Goal: Transaction & Acquisition: Book appointment/travel/reservation

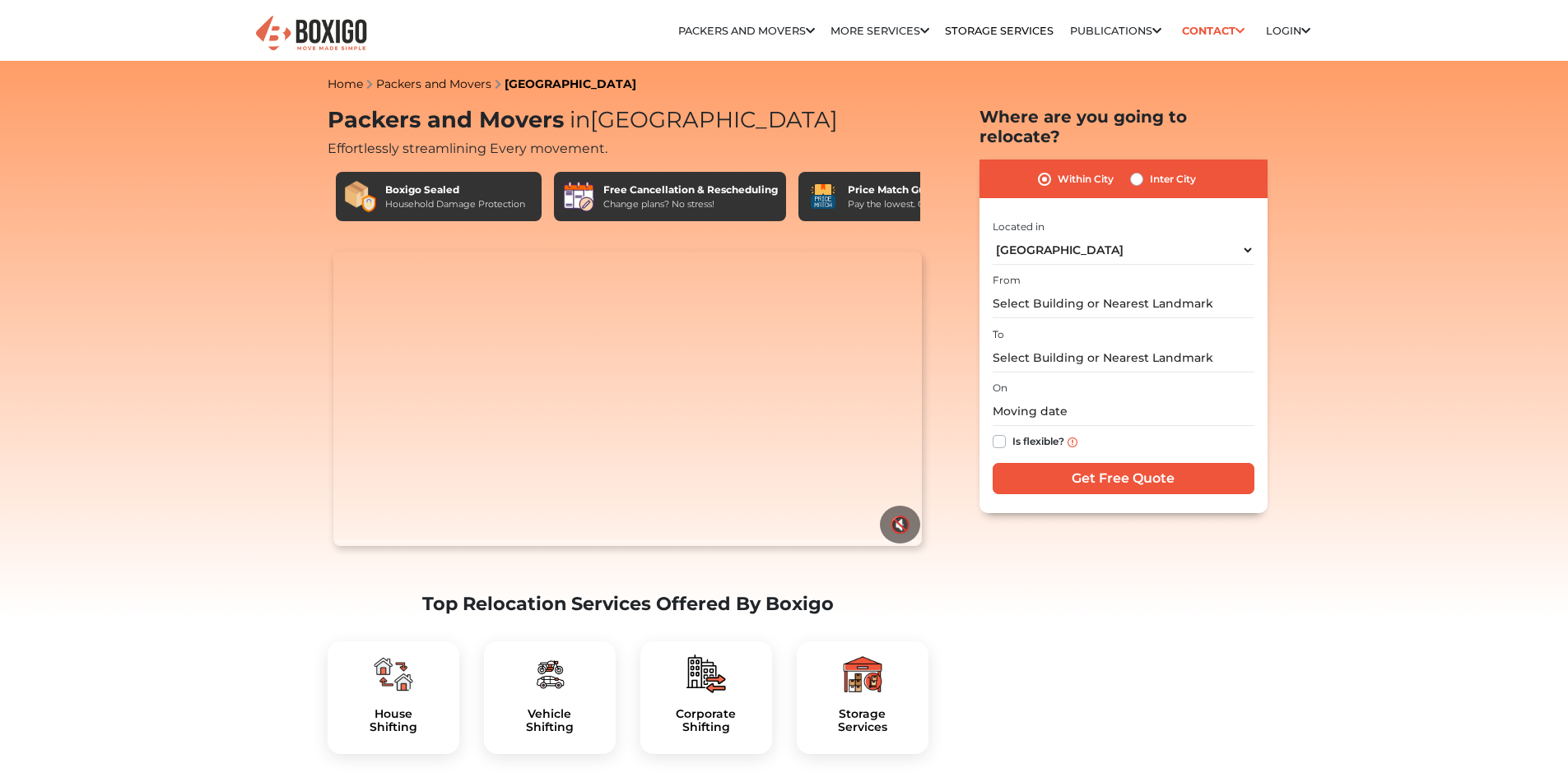
select select "[GEOGRAPHIC_DATA]"
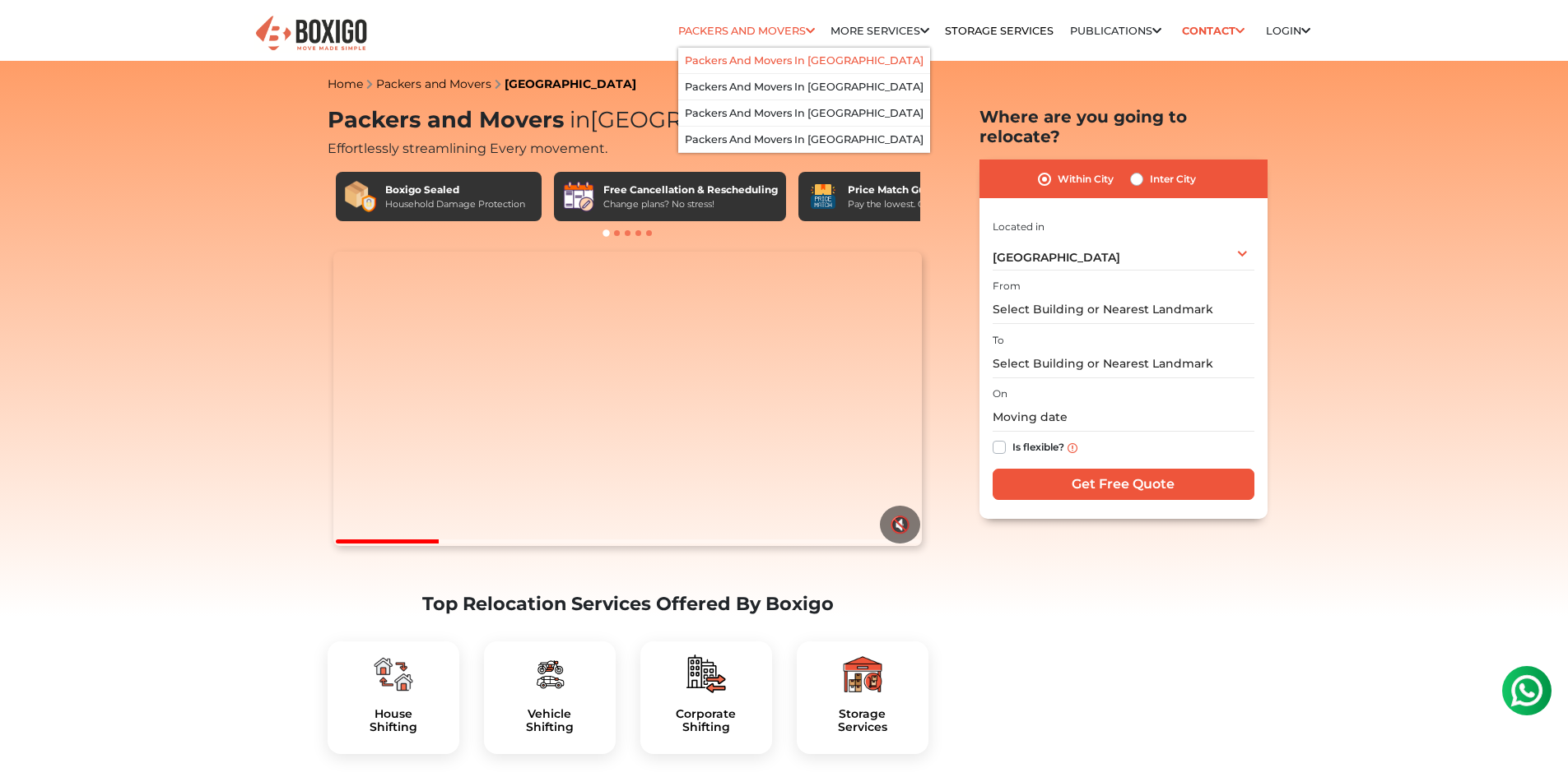
click at [790, 56] on link "Packers and Movers in [GEOGRAPHIC_DATA]" at bounding box center [804, 60] width 238 height 12
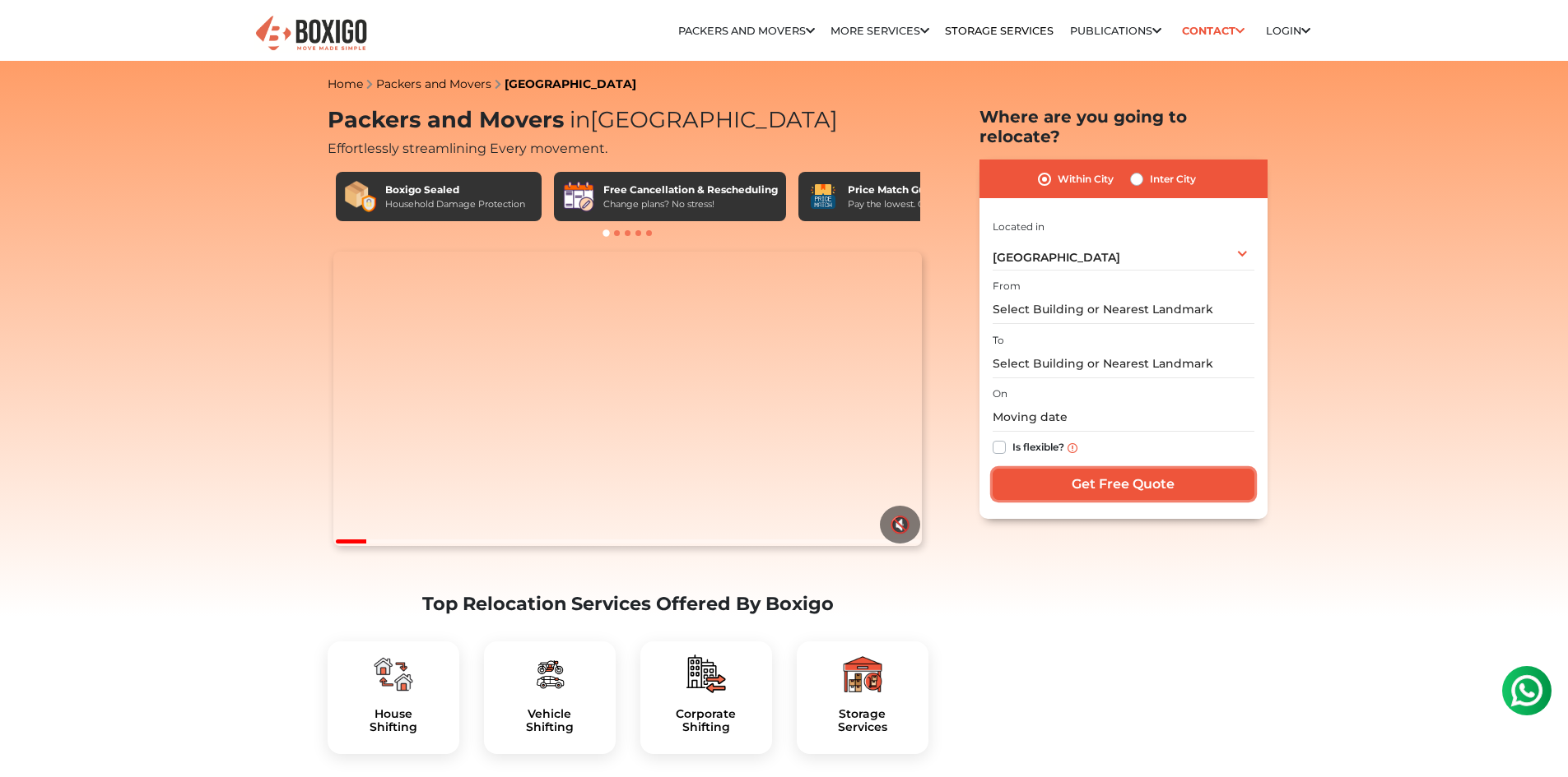
click at [1112, 469] on input "Get Free Quote" at bounding box center [1123, 484] width 261 height 31
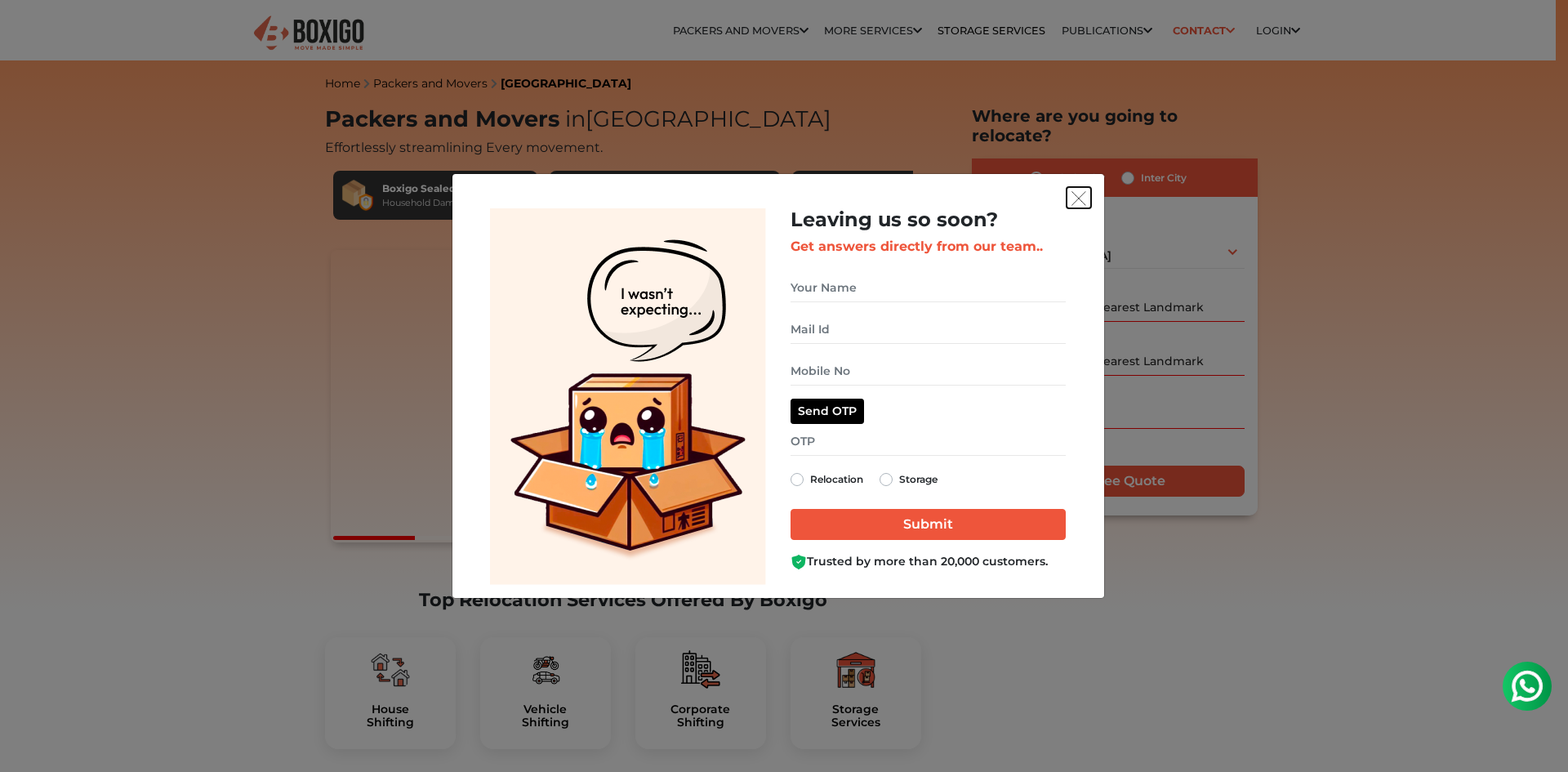
click at [1070, 206] on button "get free quote dialog" at bounding box center [1079, 198] width 25 height 21
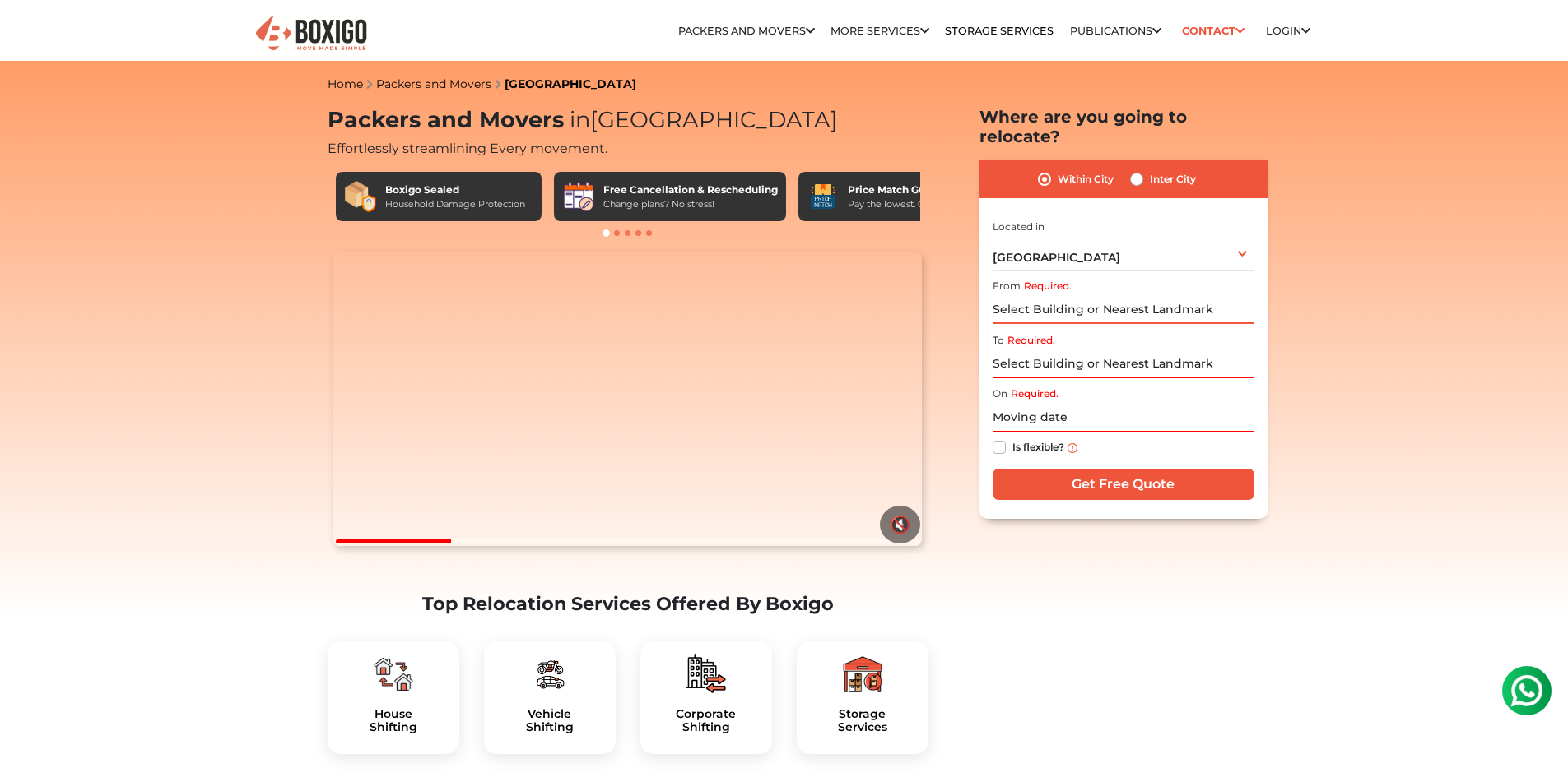
click at [1046, 296] on input "Required." at bounding box center [1123, 310] width 261 height 29
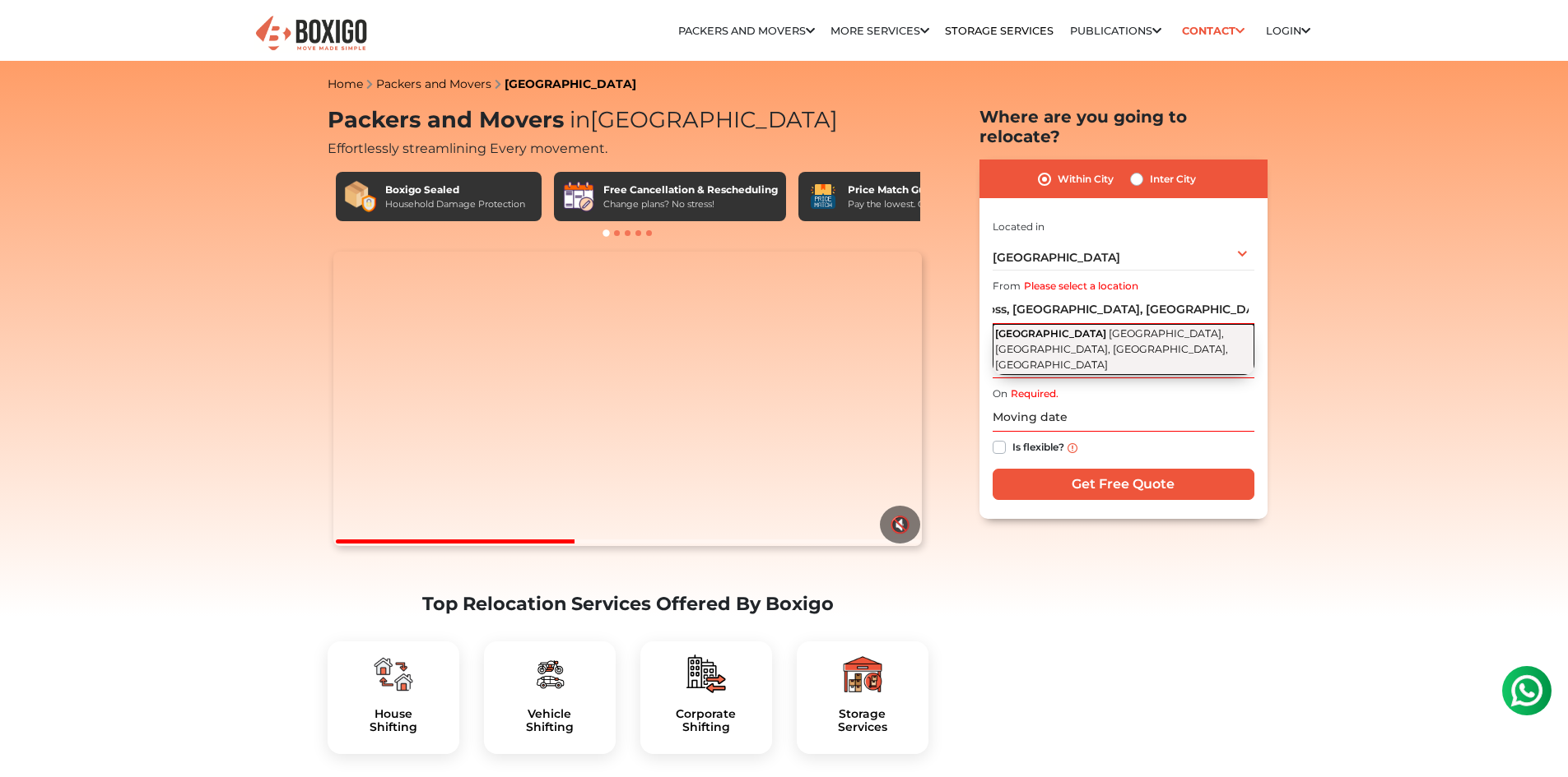
click at [1046, 327] on span "Vijaya Bank Colony, Banaswadi, Bengaluru, Karnataka" at bounding box center [1111, 348] width 233 height 43
type input "7th Cross Road, Vijaya Bank Colony, Banaswadi, Bengaluru, Karnataka"
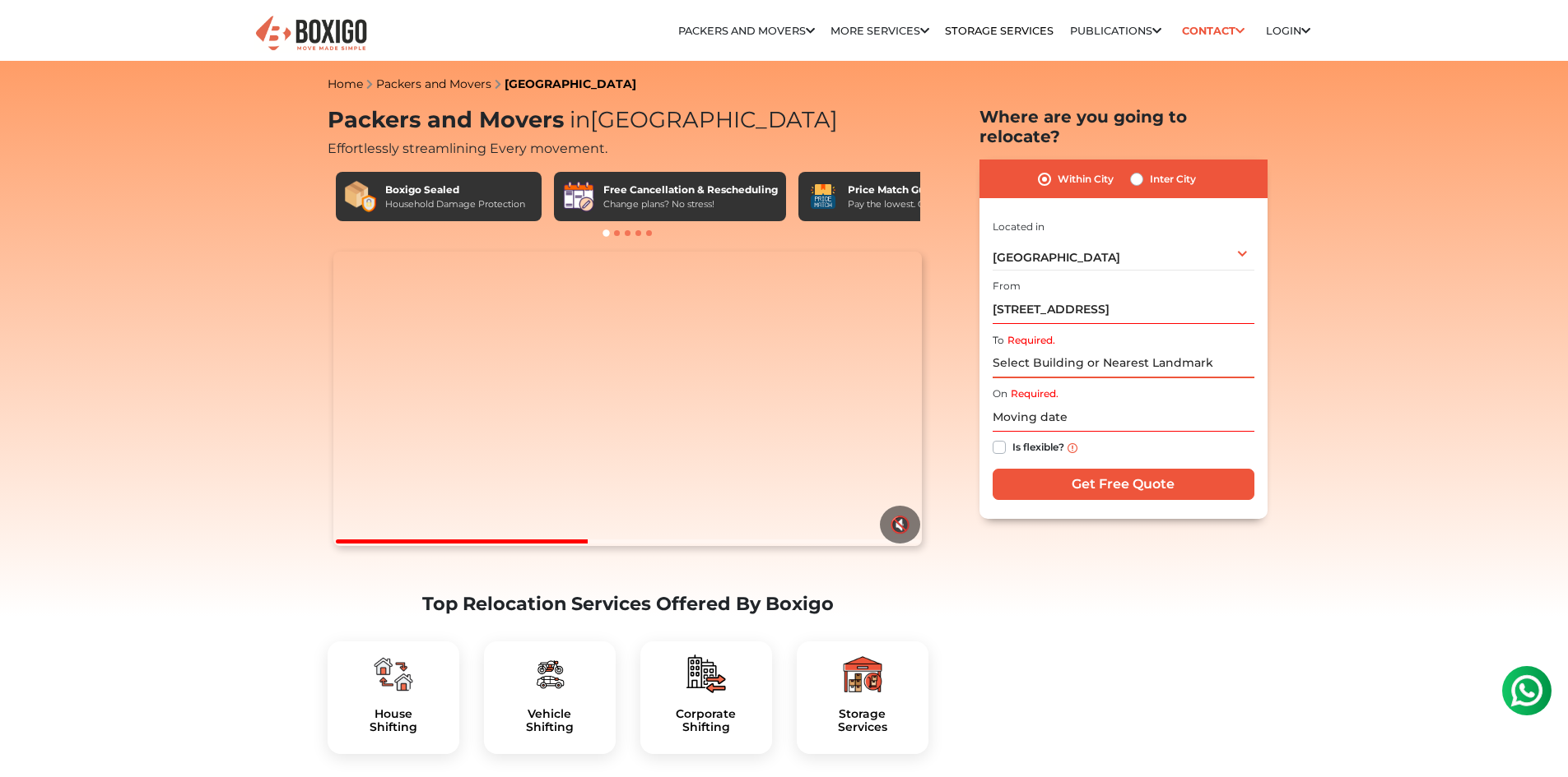
click at [1058, 354] on input "Required." at bounding box center [1123, 364] width 261 height 29
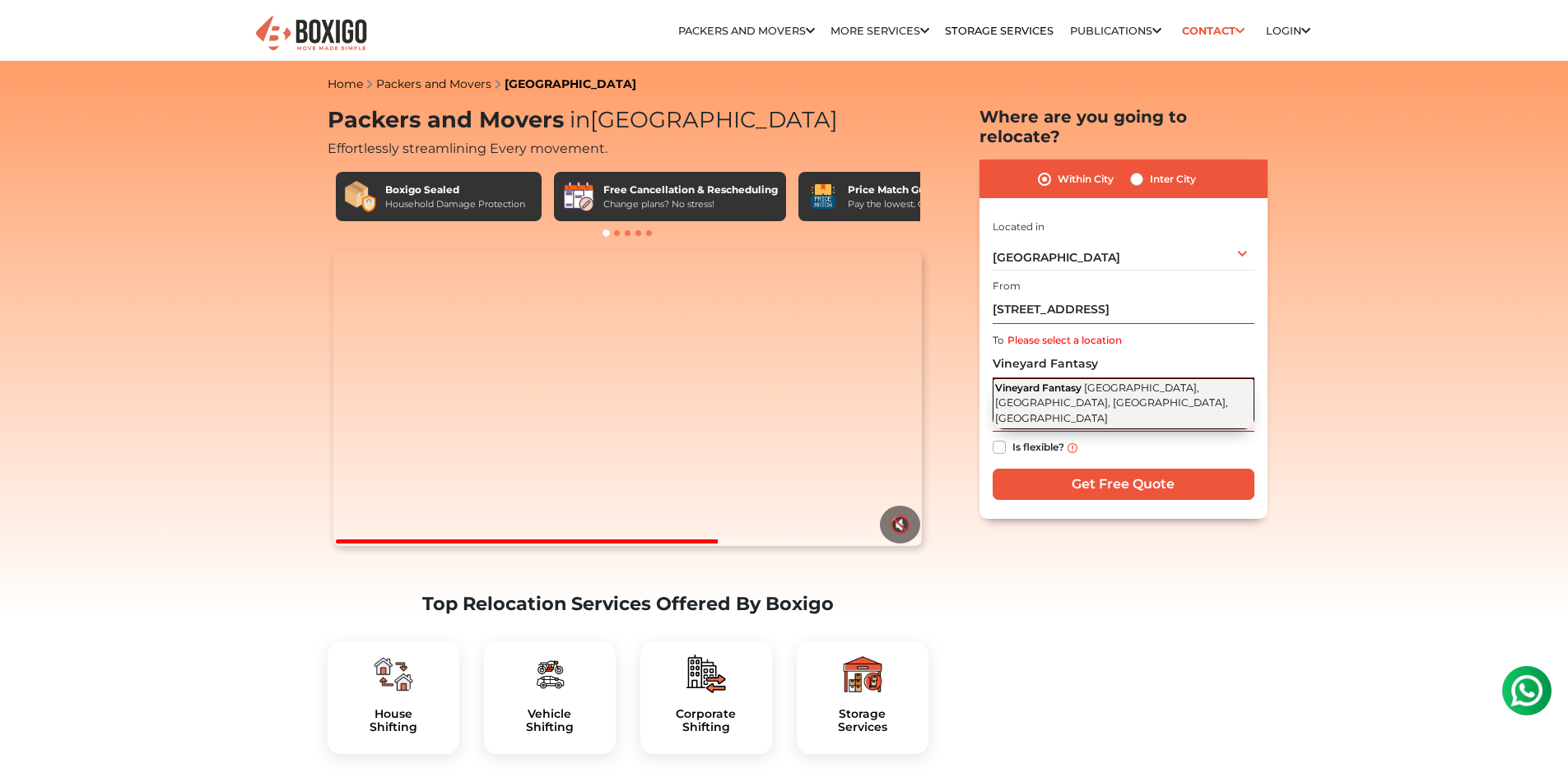
click at [1064, 381] on span "Vineyard Fantasy" at bounding box center [1038, 387] width 87 height 12
type input "Vineyard Fantasy, Vijaya Bank Colony, Banaswadi, Bengaluru, Karnataka"
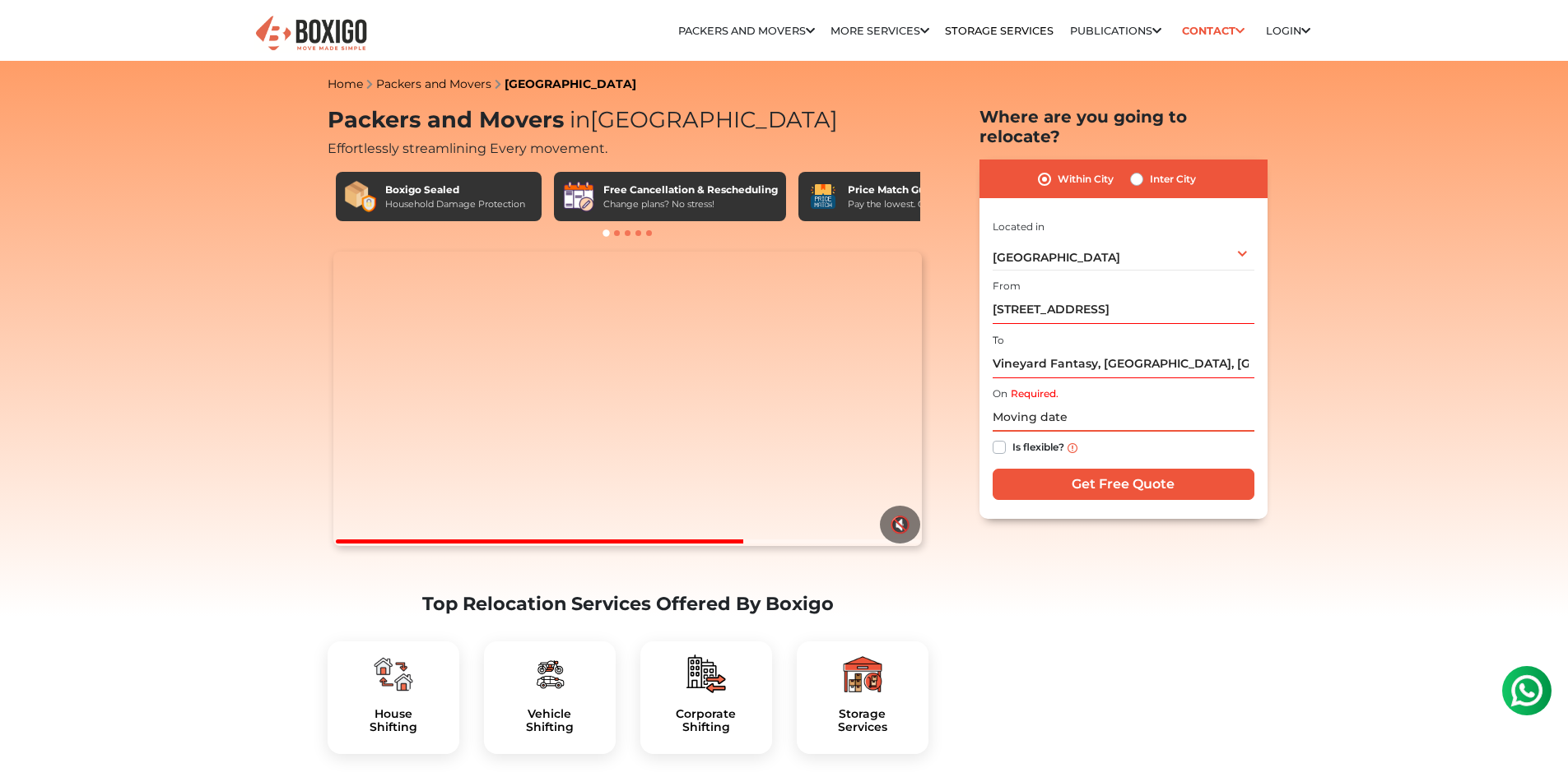
click at [1042, 410] on input "text" at bounding box center [1123, 418] width 261 height 29
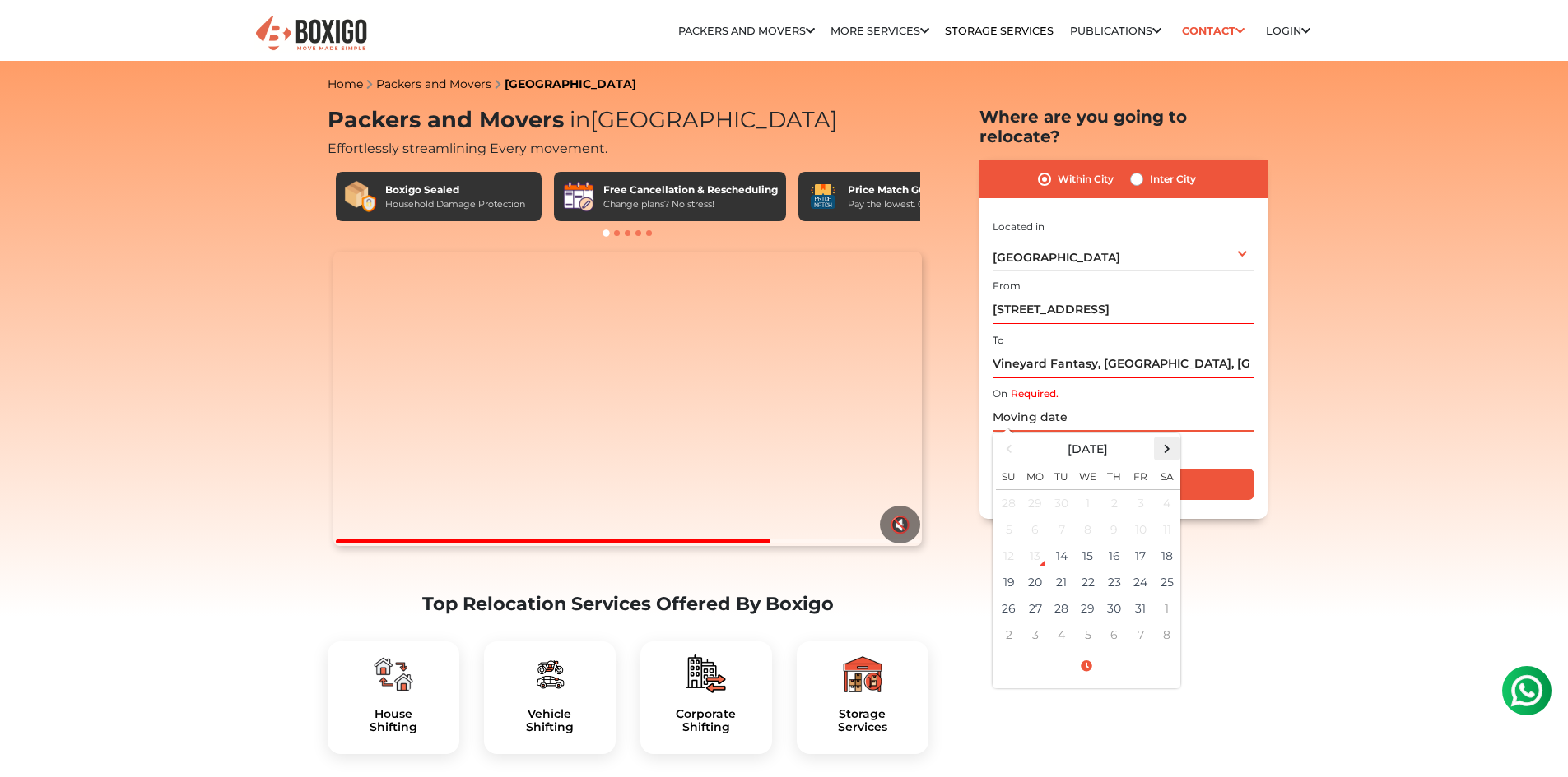
click at [1168, 438] on span at bounding box center [1166, 448] width 22 height 22
click at [1169, 490] on td "1" at bounding box center [1167, 503] width 27 height 27
click at [1059, 383] on div "On Required. 11/01/2025 12:00 AM November 2025 Su Mo Tu We Th Fr Sa 26 27 28 29…" at bounding box center [1123, 423] width 261 height 81
click at [1062, 403] on input "11/01/2025 12:00 AM" at bounding box center [1123, 418] width 261 height 29
type input "11/01/2025 10:00 AM"
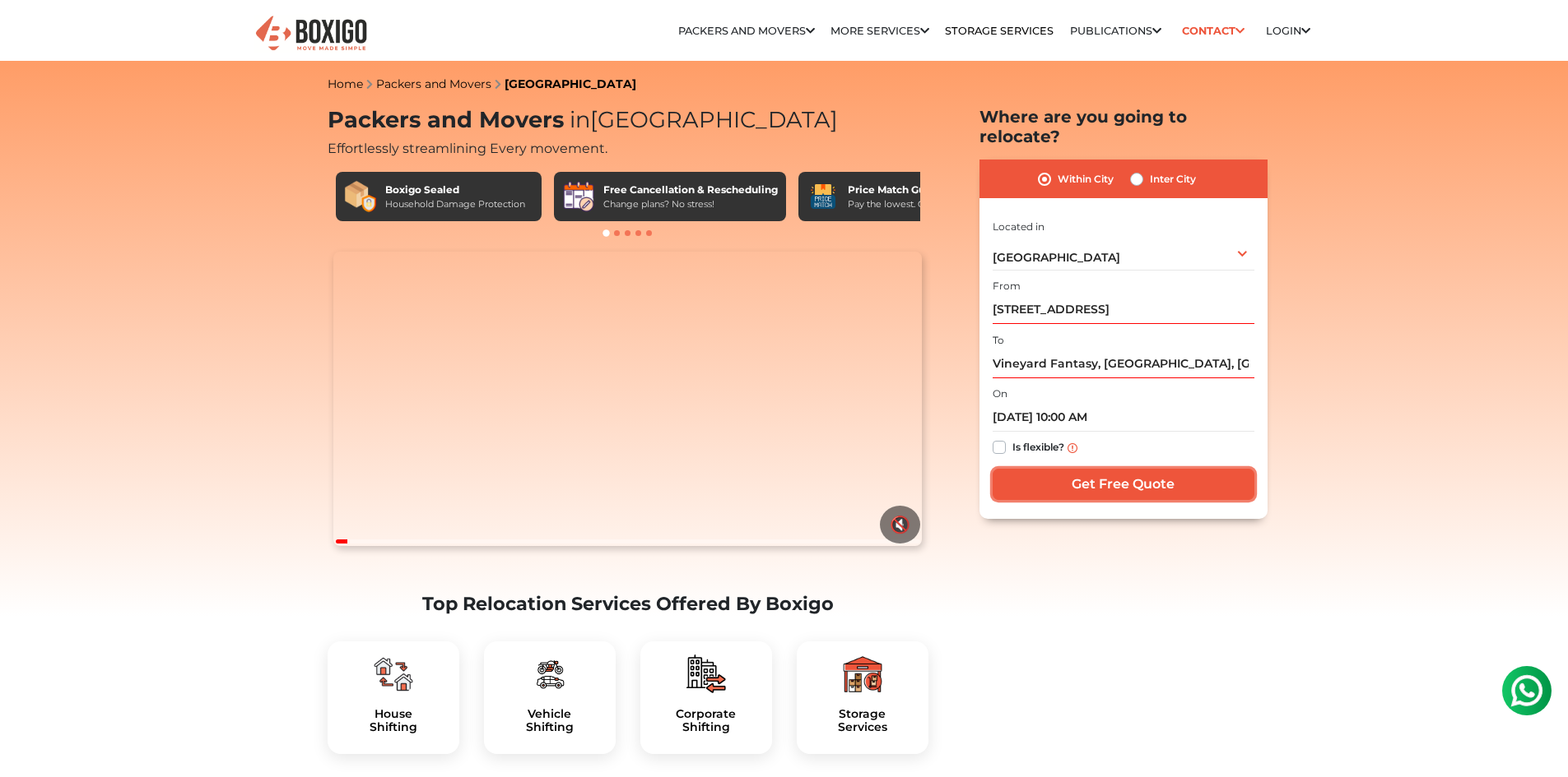
click at [1160, 469] on input "Get Free Quote" at bounding box center [1123, 484] width 261 height 31
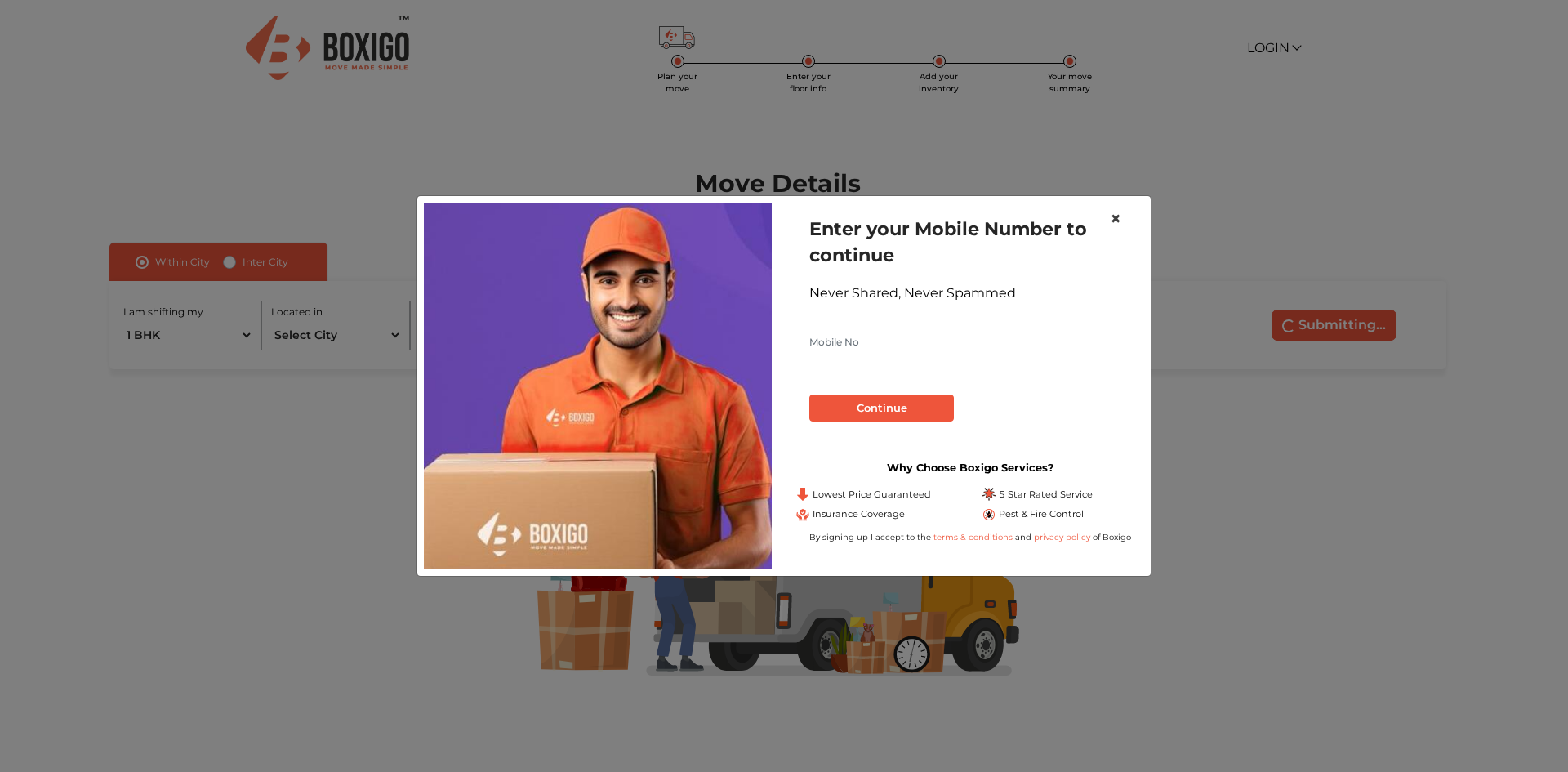
click at [1122, 223] on button "×" at bounding box center [1116, 219] width 38 height 45
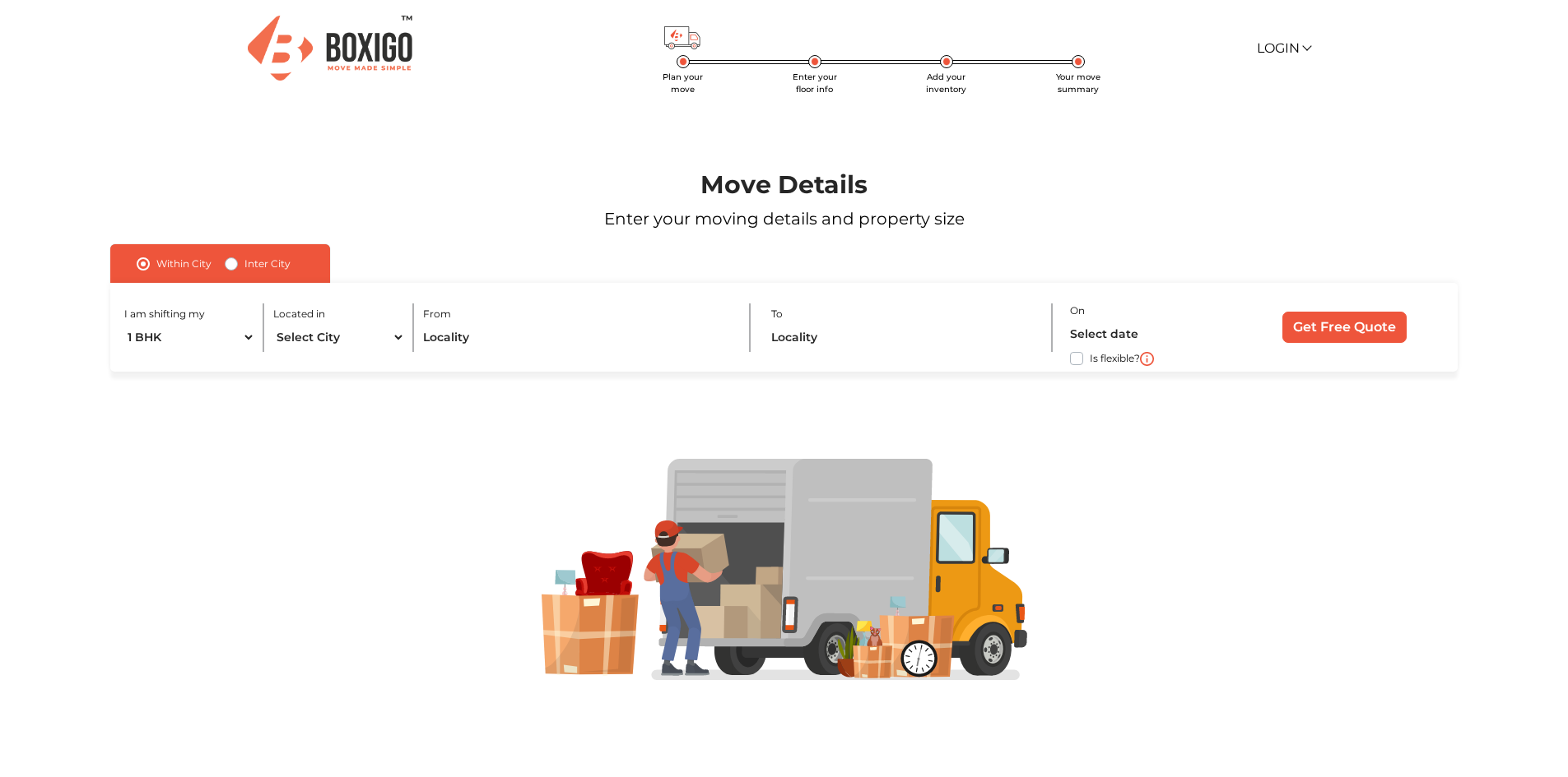
click at [341, 353] on div "I am shifting my 1 BHK 2 BHK 3 BHK 3 + BHK FEW ITEMS Located in Select City Ban…" at bounding box center [783, 328] width 1346 height 90
click at [345, 342] on select "Select City Bangalore Bengaluru Bhopal Bhubaneswar Chennai Coimbatore Cuttack D…" at bounding box center [339, 337] width 132 height 29
select select "[GEOGRAPHIC_DATA]"
click at [273, 323] on select "Select City Bangalore Bengaluru Bhopal Bhubaneswar Chennai Coimbatore Cuttack D…" at bounding box center [339, 337] width 132 height 29
click at [479, 334] on input "text" at bounding box center [577, 337] width 309 height 29
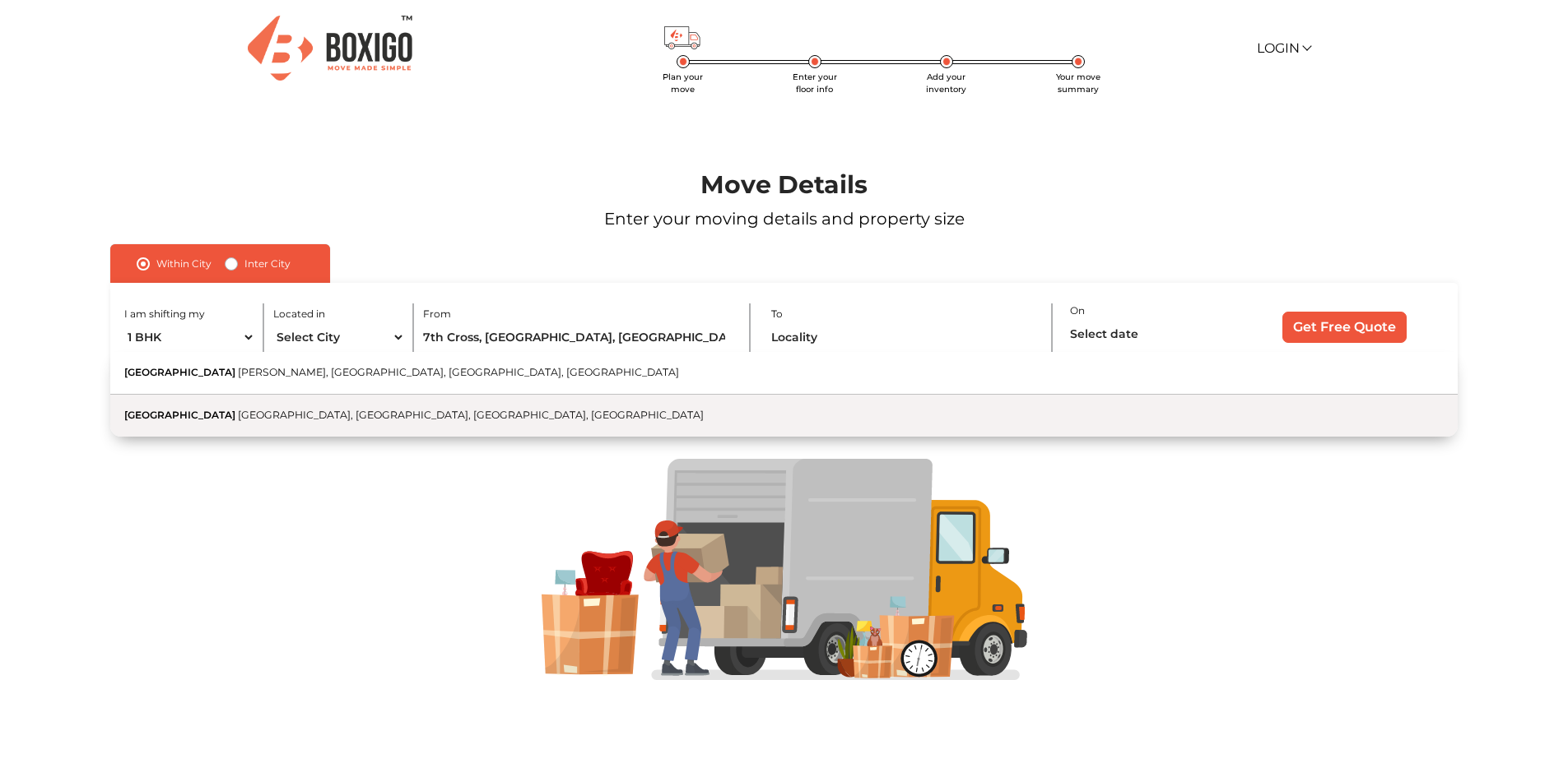
click at [307, 418] on span "Vijaya Bank Colony, Banaswadi, Bengaluru, Karnataka" at bounding box center [470, 415] width 465 height 12
type input "7th Cross Road, Vijaya Bank Colony, Banaswadi, Bengaluru, Karnataka"
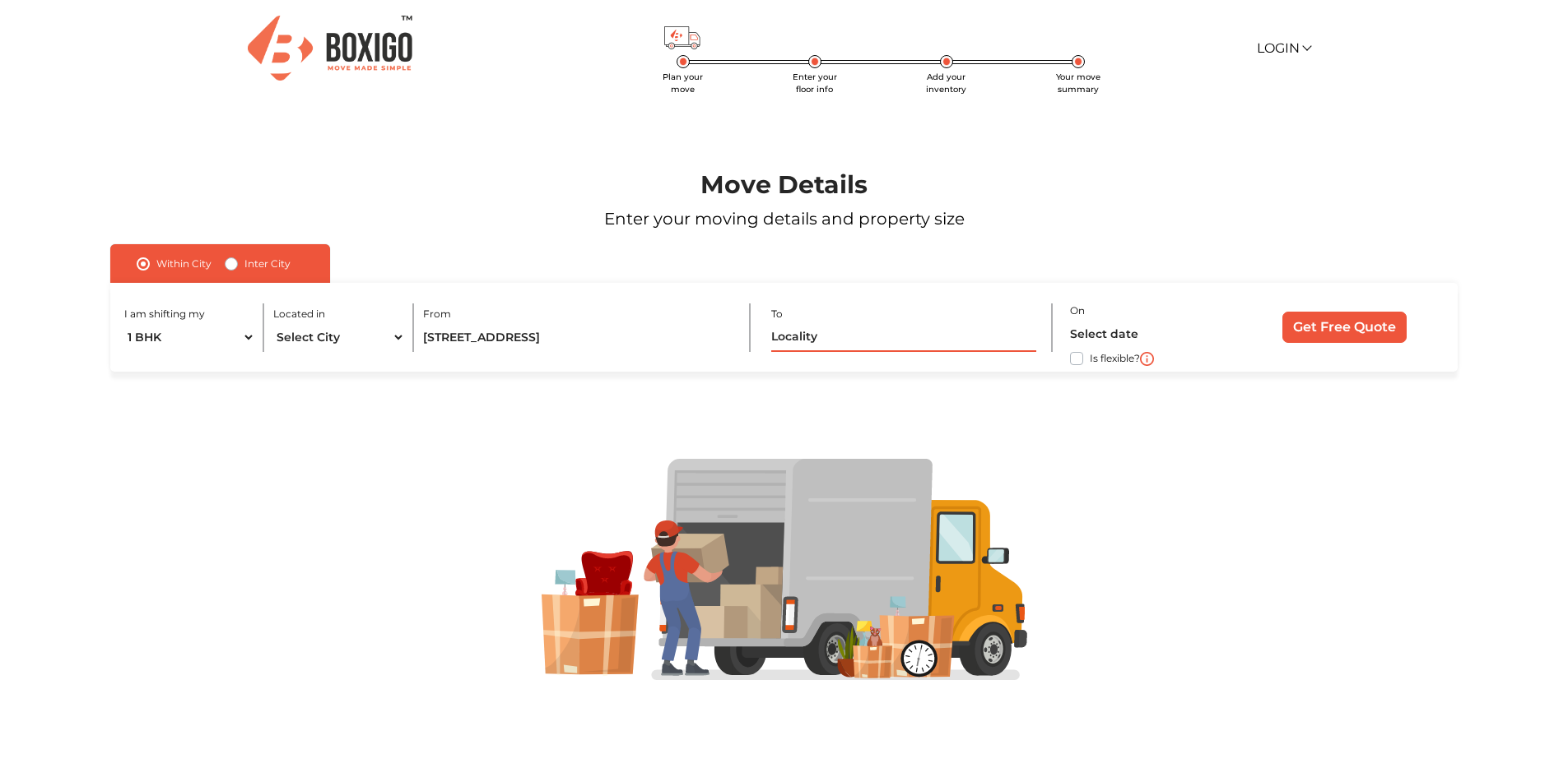
click at [774, 351] on input "text" at bounding box center [902, 337] width 264 height 29
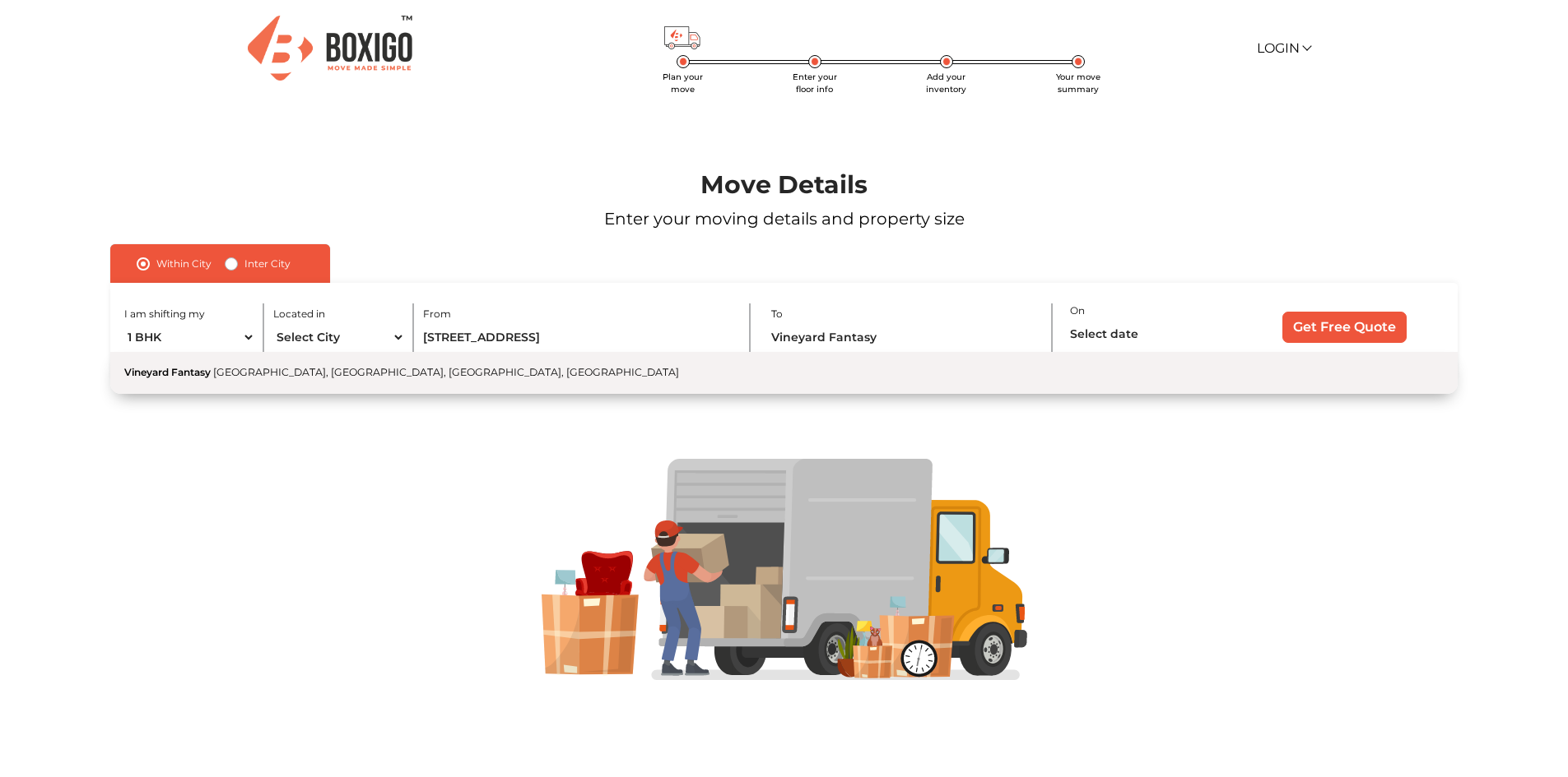
click at [362, 378] on span "Vijaya Bank Colony, Banaswadi, Bengaluru, Karnataka" at bounding box center [445, 372] width 465 height 12
type input "Vineyard Fantasy, Vijaya Bank Colony, Banaswadi, Bengaluru, Karnataka"
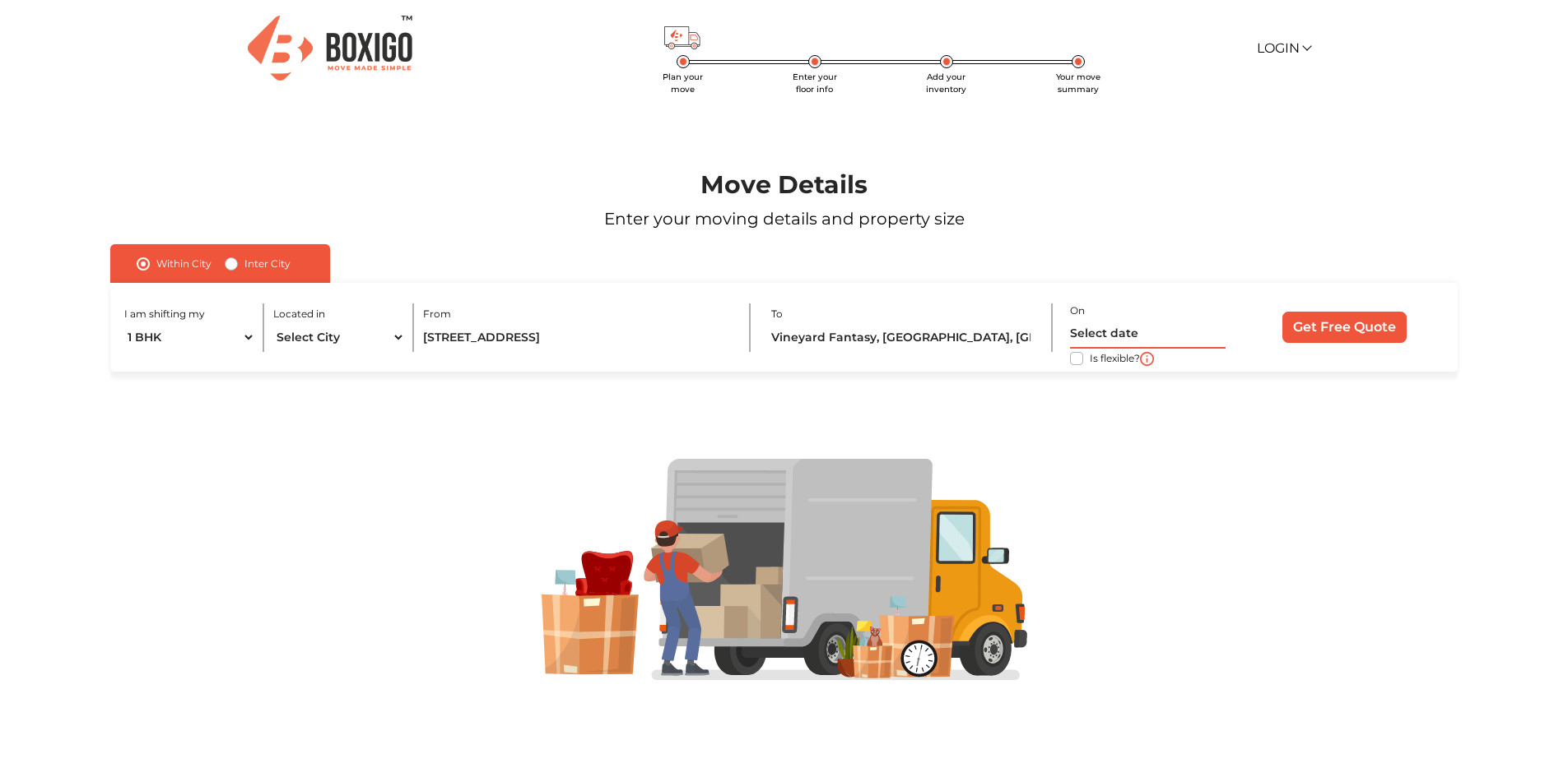
click at [1124, 334] on input "text" at bounding box center [1147, 335] width 155 height 29
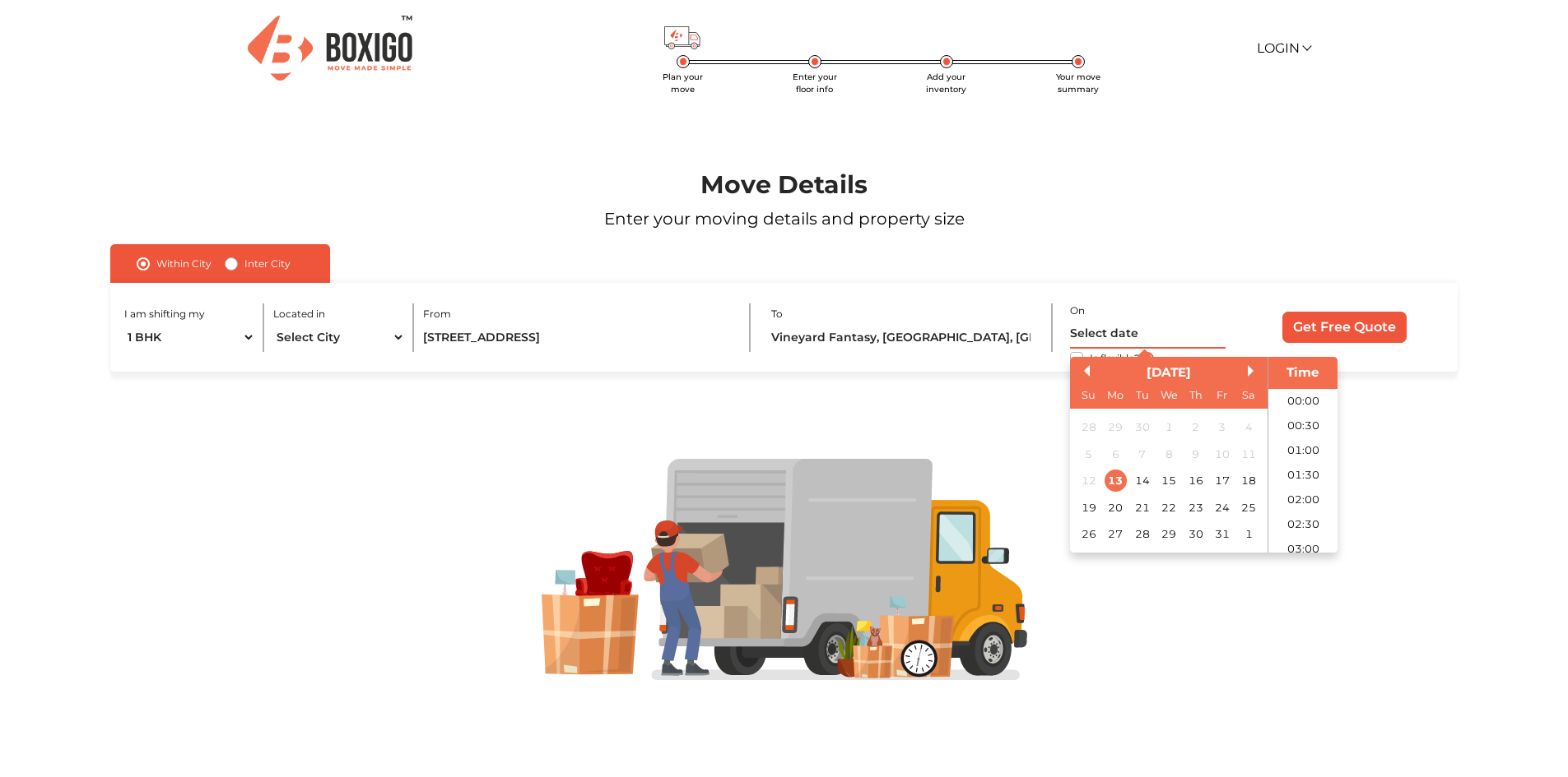
scroll to position [696, 0]
click at [1249, 370] on button "Next Month" at bounding box center [1253, 371] width 11 height 11
click at [1251, 431] on div "1" at bounding box center [1248, 427] width 22 height 22
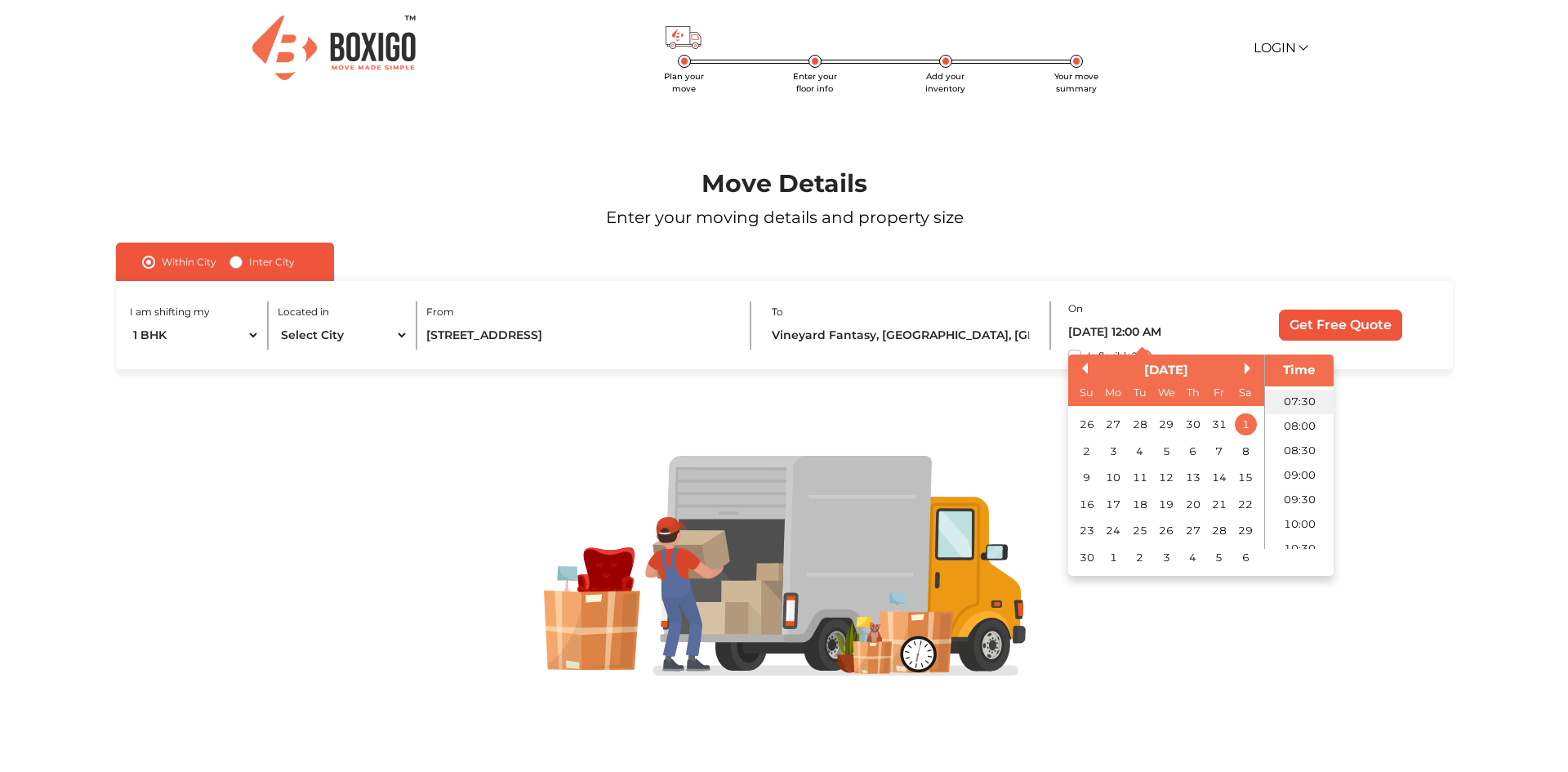
scroll to position [366, 0]
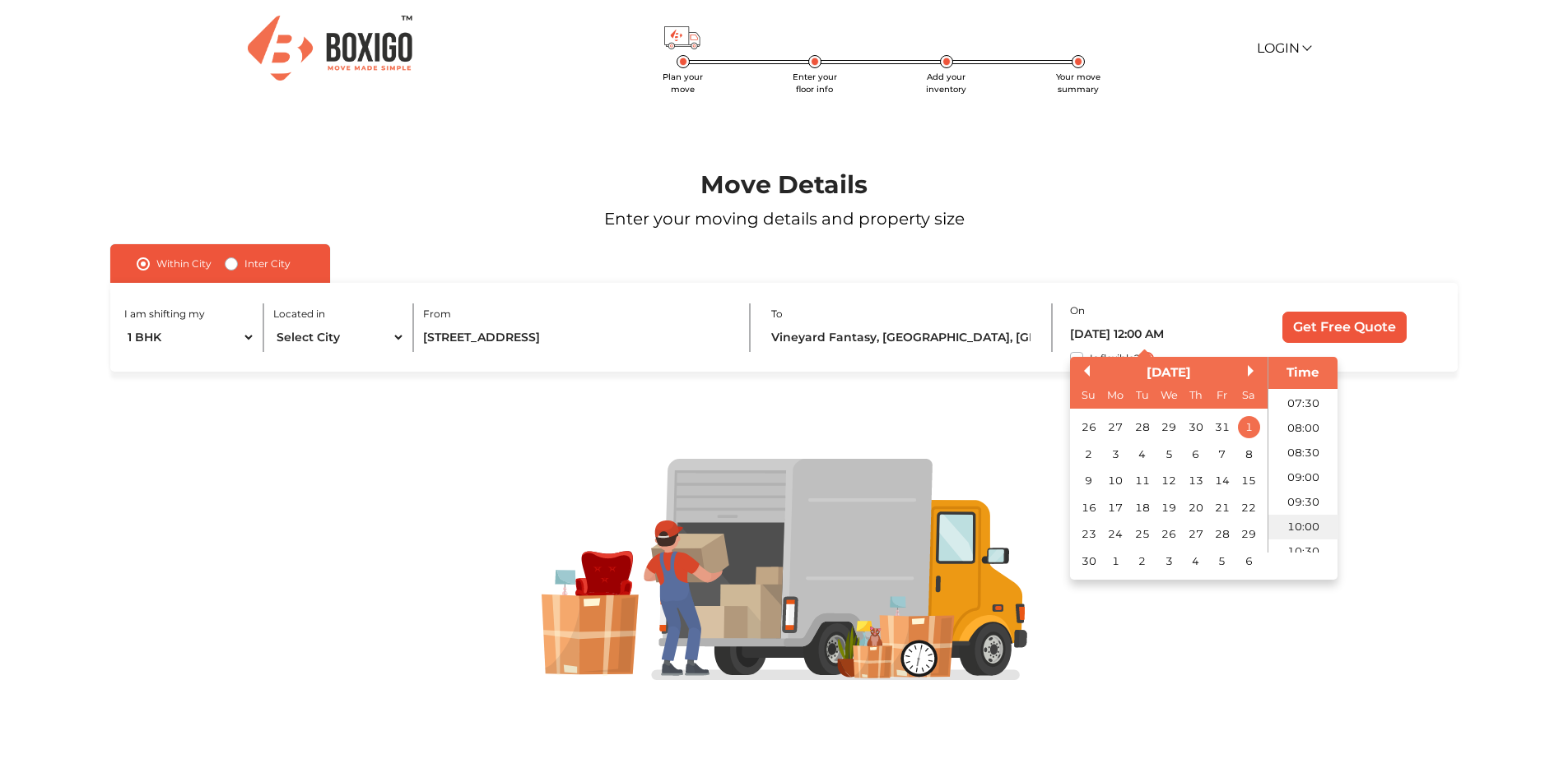
click at [1300, 519] on li "10:00" at bounding box center [1302, 527] width 70 height 25
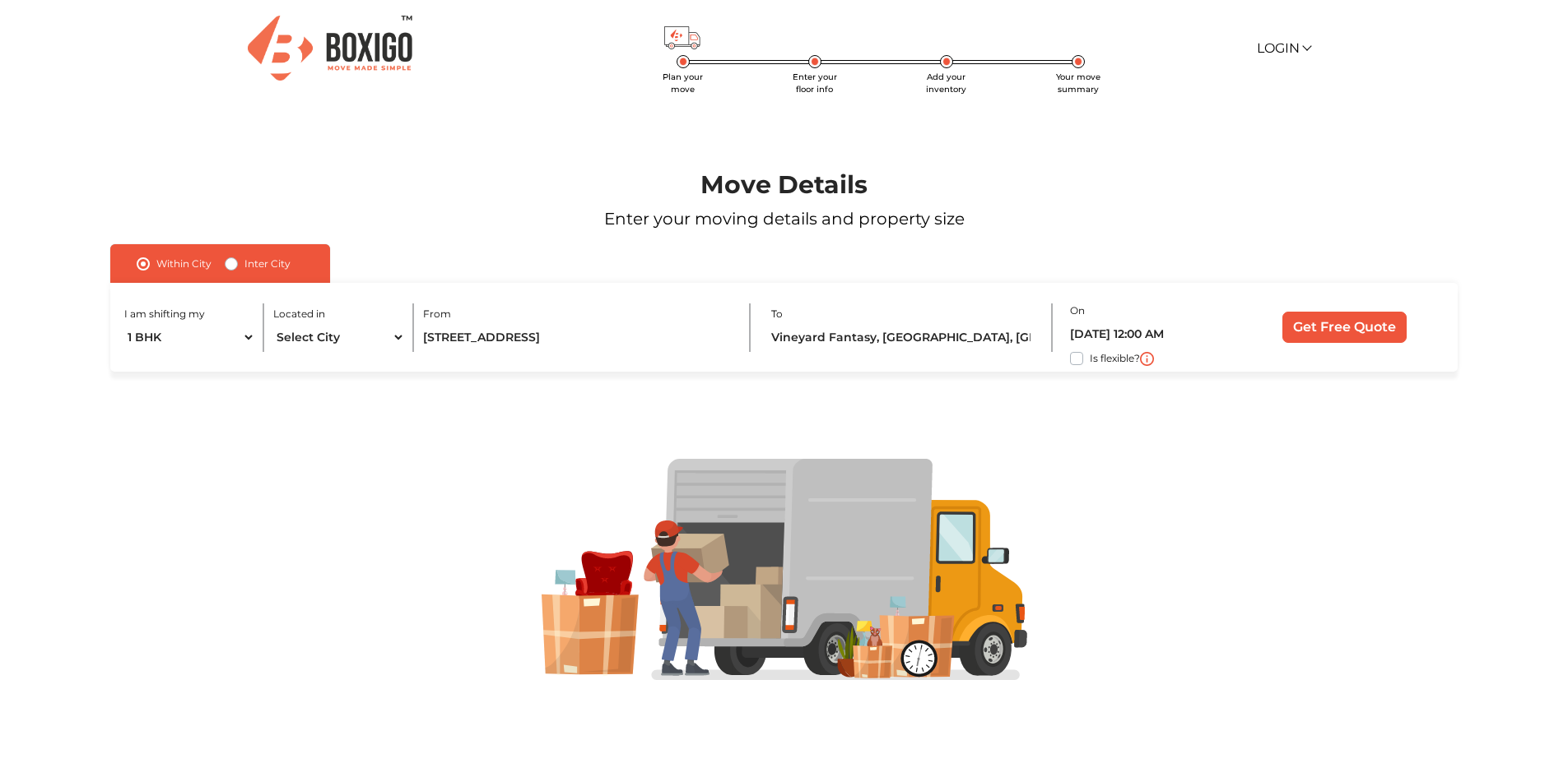
type input "01/11/2025 10:00 AM"
click at [1328, 328] on input "Get Free Quote" at bounding box center [1344, 327] width 124 height 31
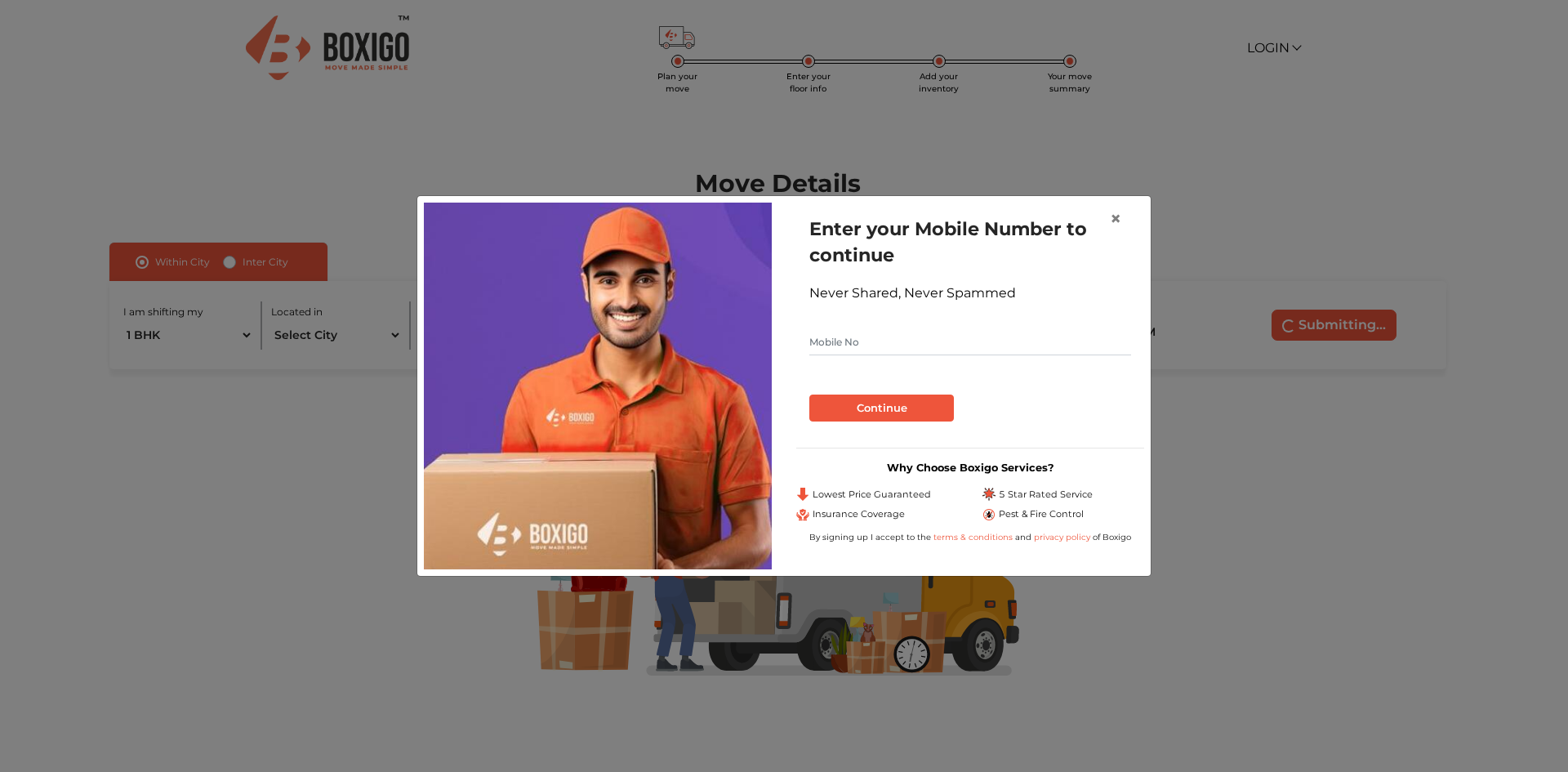
click at [838, 341] on input "text" at bounding box center [971, 343] width 322 height 27
type input "9558321793"
click at [871, 406] on button "Continue" at bounding box center [882, 408] width 145 height 27
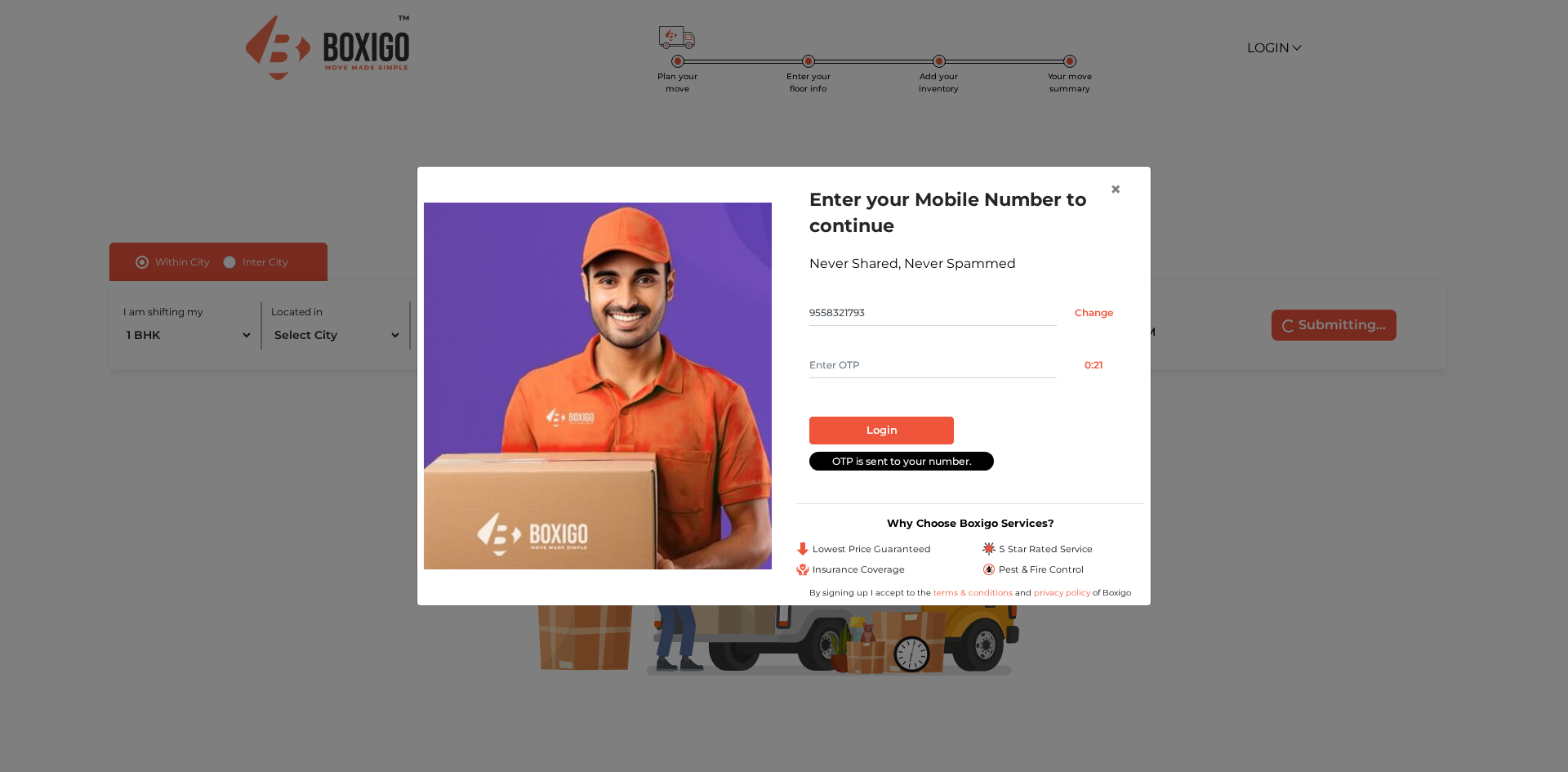
click at [829, 354] on input "text" at bounding box center [933, 366] width 247 height 27
type input "2333"
click at [847, 438] on button "Login" at bounding box center [882, 430] width 145 height 27
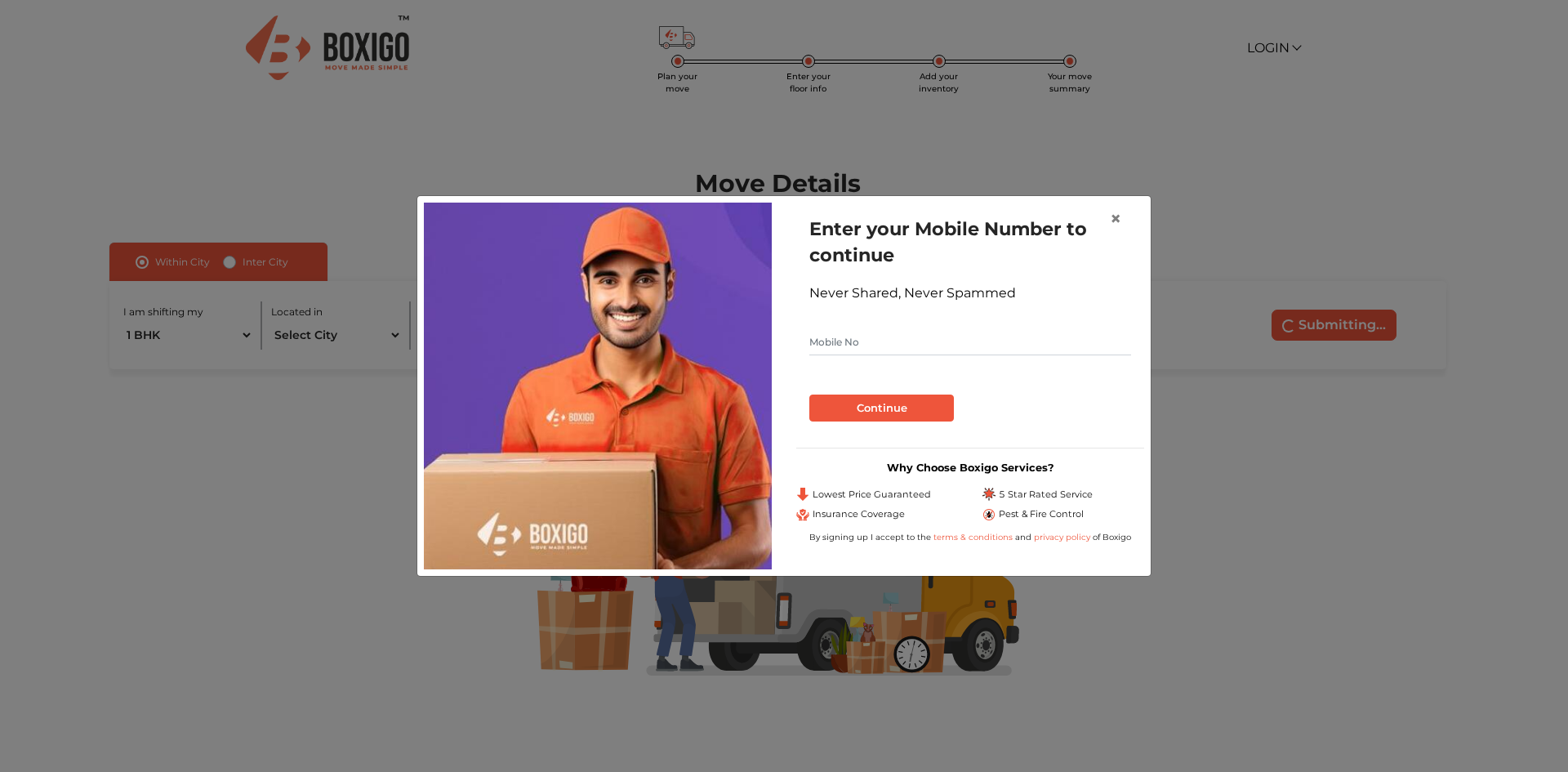
click at [868, 335] on input "text" at bounding box center [971, 343] width 322 height 27
type input "9558321793"
click at [873, 408] on button "Continue" at bounding box center [882, 408] width 145 height 27
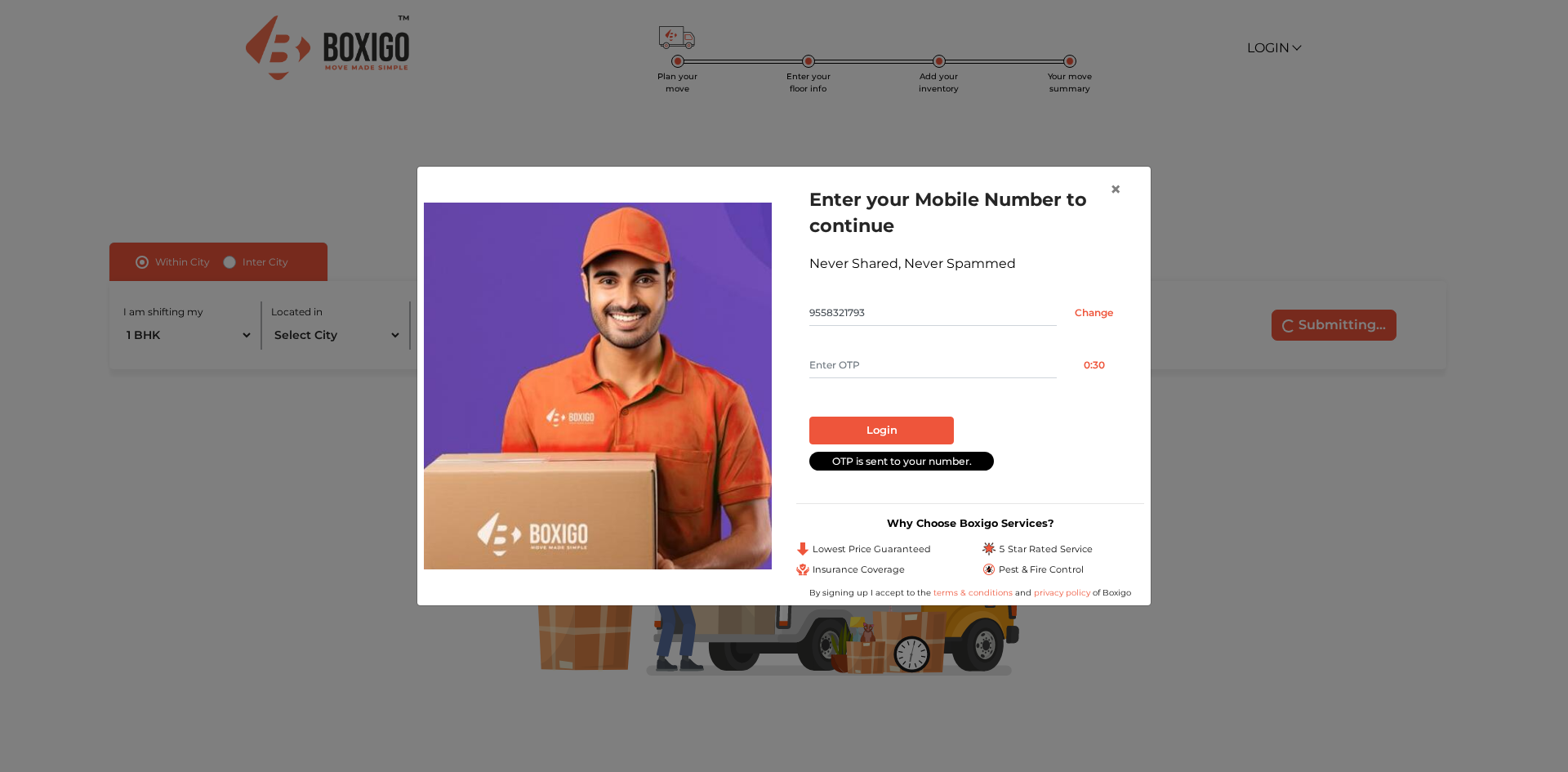
click at [846, 368] on input "text" at bounding box center [933, 366] width 247 height 27
type input "1406"
click at [864, 436] on button "Login" at bounding box center [882, 430] width 145 height 27
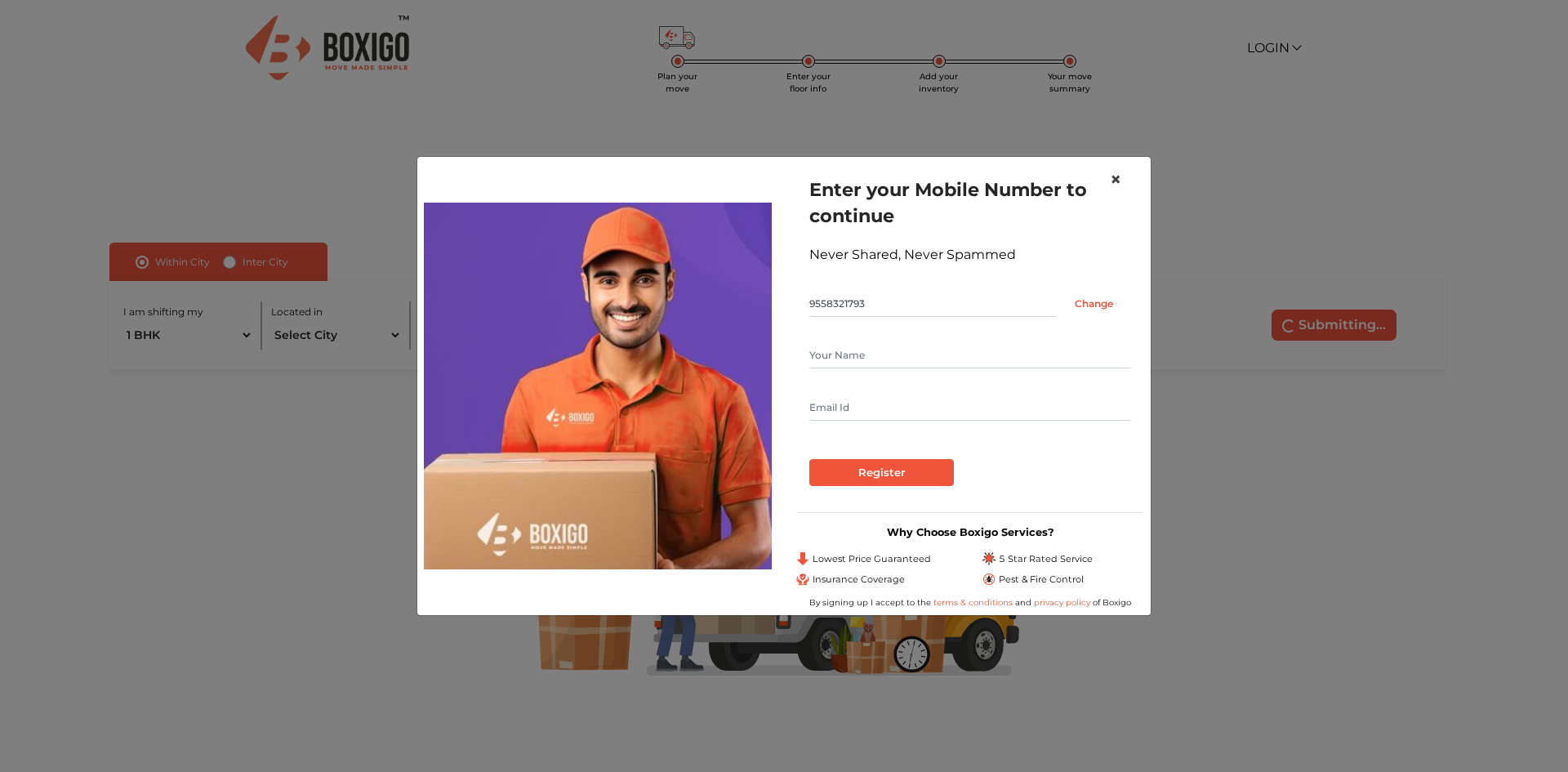
click at [1117, 175] on span "×" at bounding box center [1115, 179] width 11 height 24
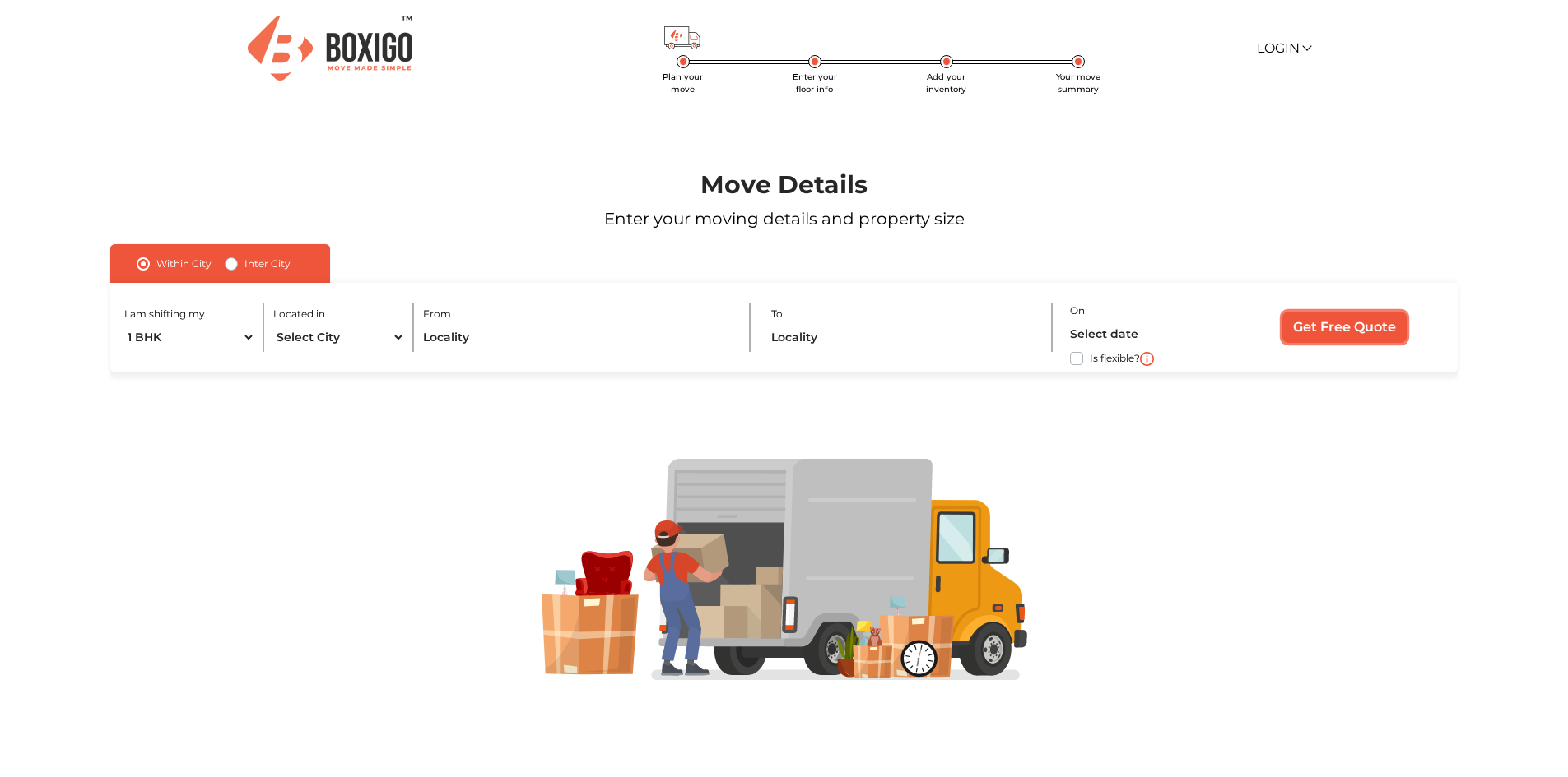
click at [1344, 337] on input "Get Free Quote" at bounding box center [1344, 327] width 124 height 31
click at [258, 265] on label "Inter City" at bounding box center [267, 264] width 46 height 20
click at [237, 265] on input "Inter City" at bounding box center [232, 262] width 13 height 16
radio input "true"
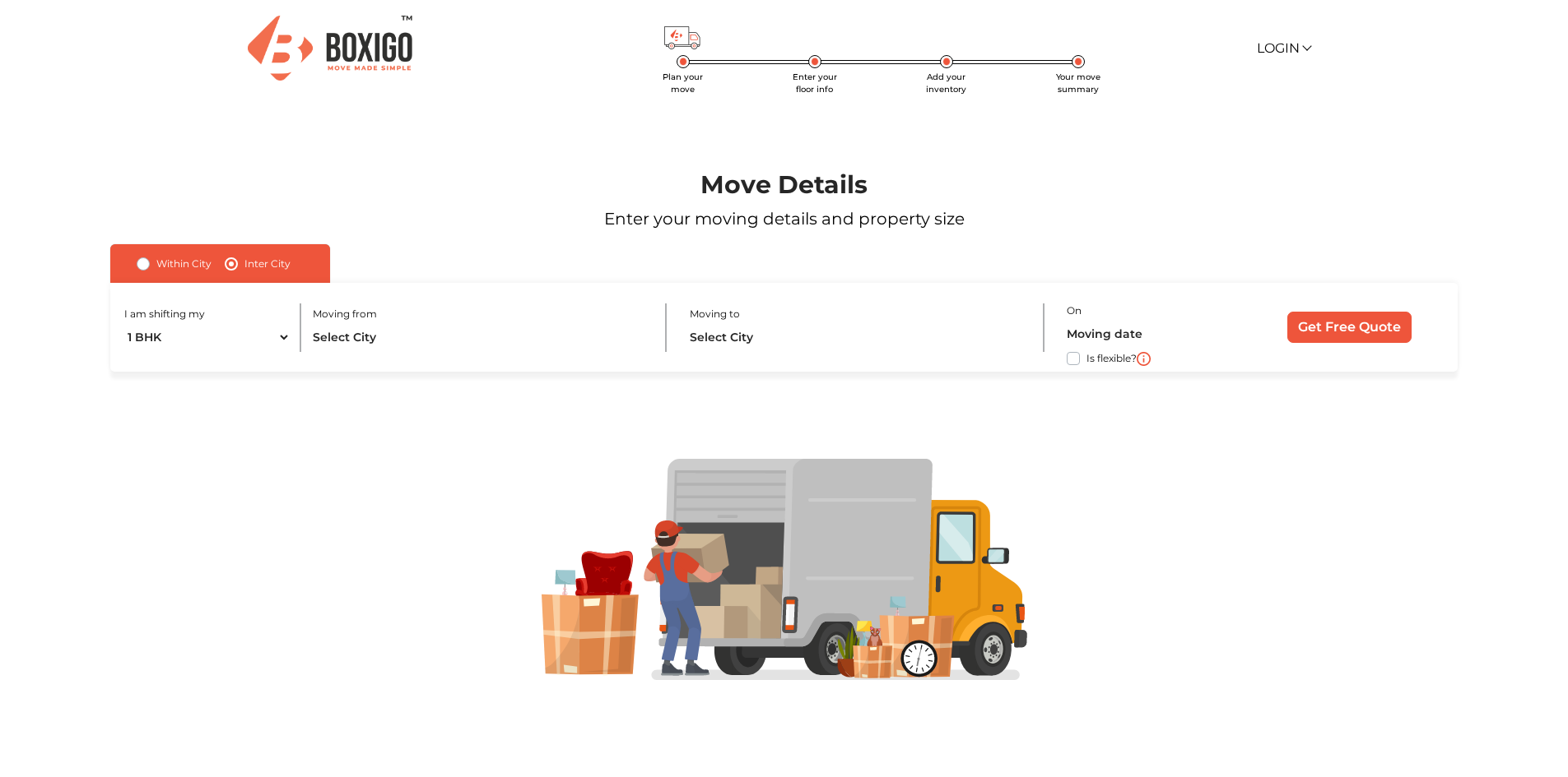
click at [184, 266] on label "Within City" at bounding box center [184, 264] width 55 height 20
click at [150, 266] on input "Within City" at bounding box center [143, 262] width 13 height 16
radio input "true"
